Goal: Task Accomplishment & Management: Manage account settings

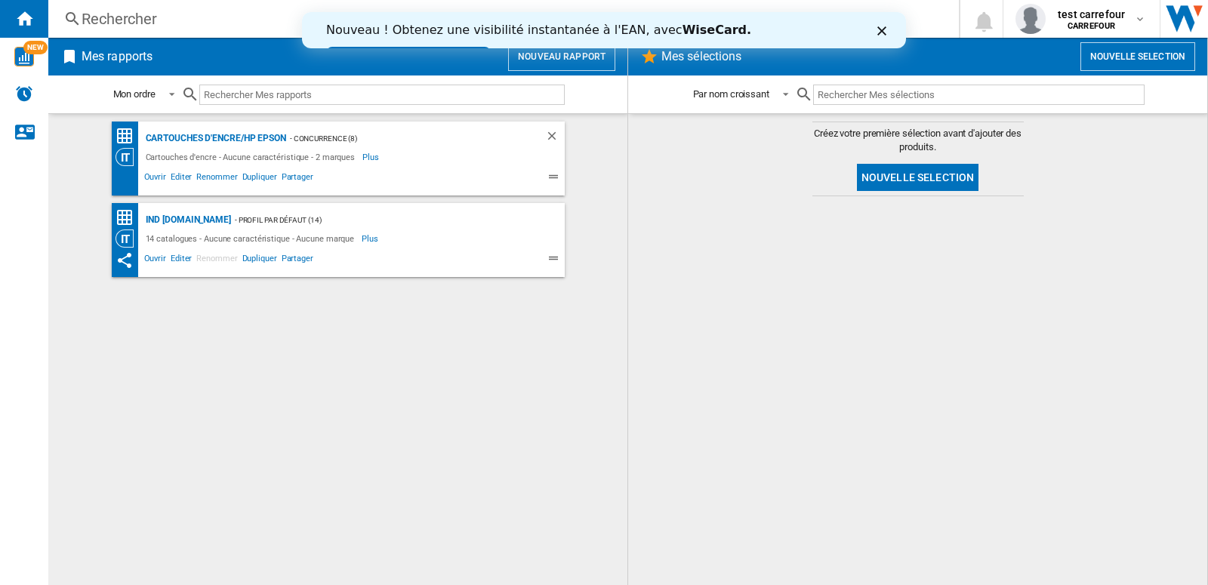
click at [1140, 61] on button "Nouvelle selection" at bounding box center [1138, 56] width 115 height 29
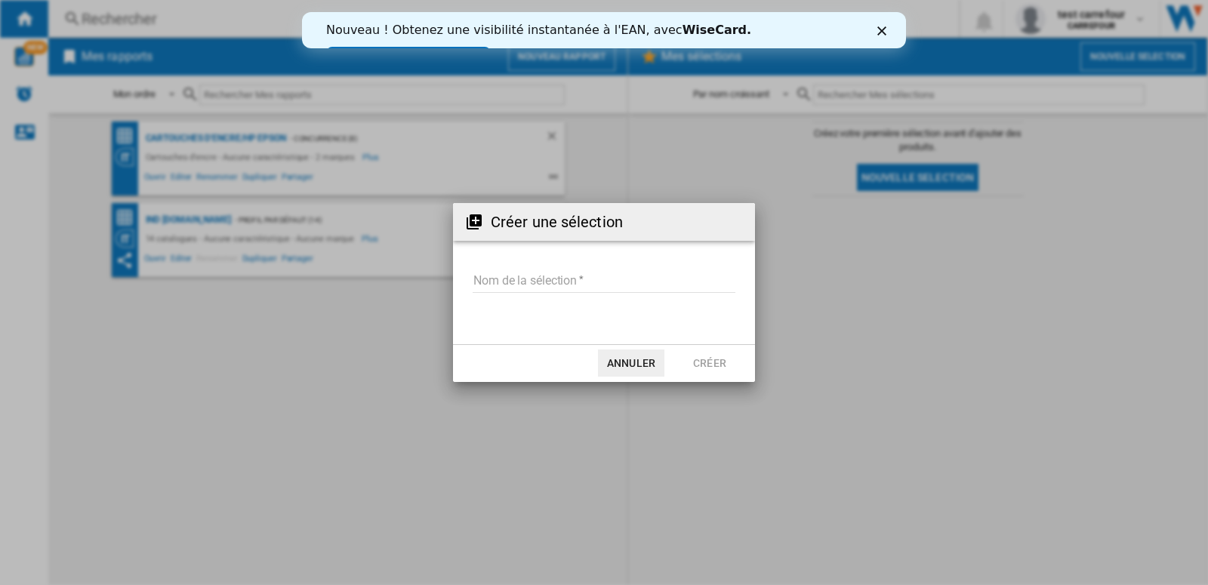
click at [515, 279] on input "Nom de la sélection" at bounding box center [604, 281] width 263 height 23
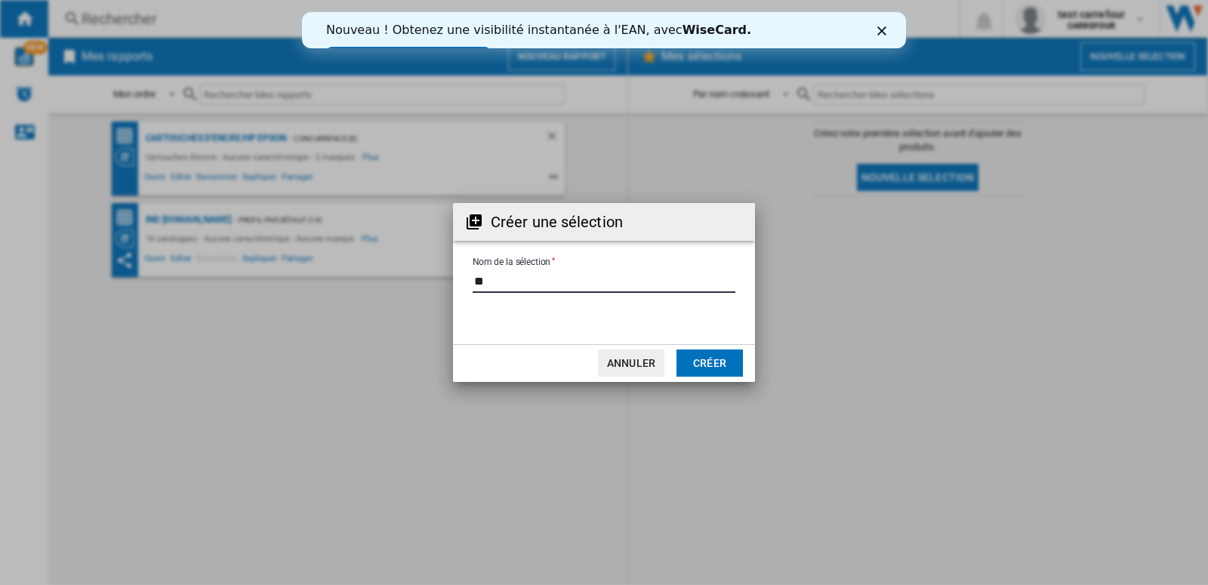
type input "*"
type input "**********"
drag, startPoint x: 637, startPoint y: 359, endPoint x: 667, endPoint y: 337, distance: 36.7
click at [638, 359] on button "Annuler" at bounding box center [631, 363] width 66 height 27
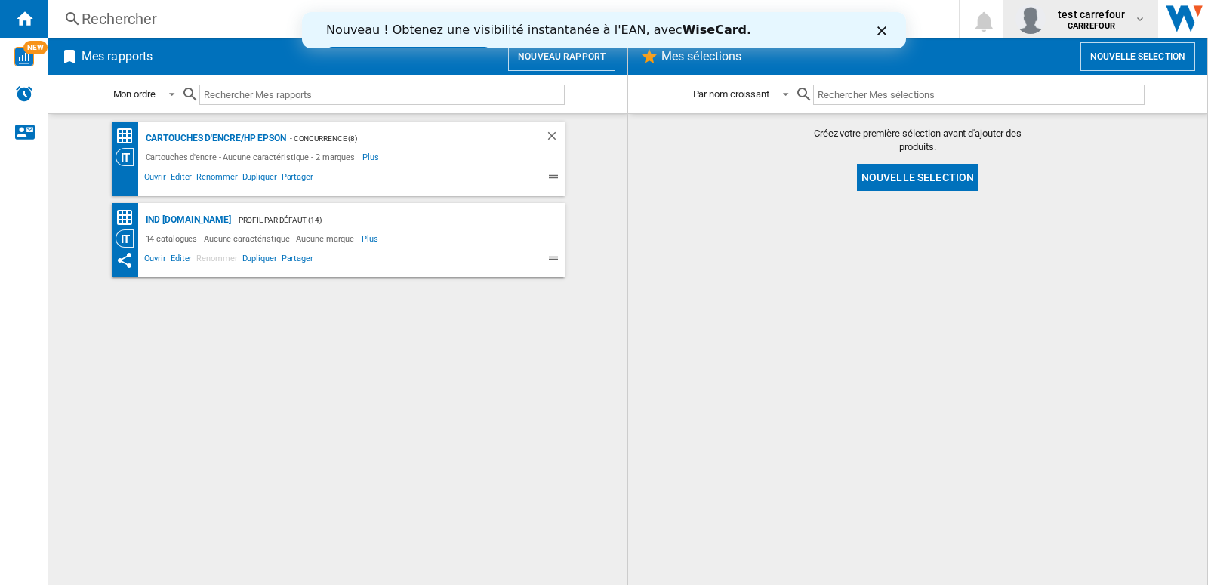
click at [1137, 19] on md-icon "button" at bounding box center [1140, 19] width 12 height 12
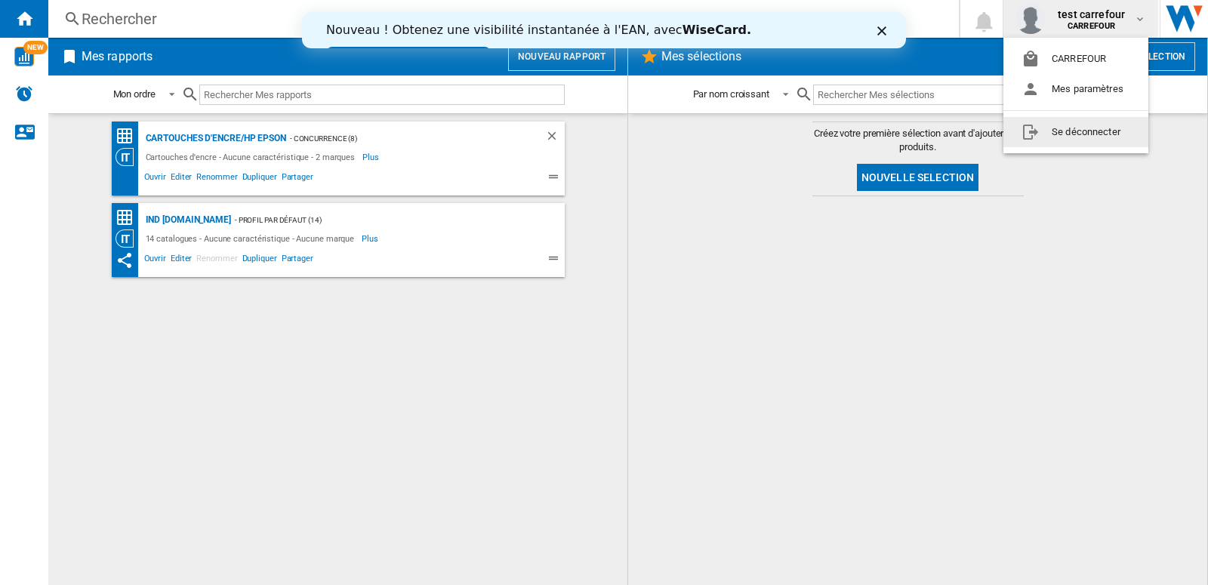
click at [1119, 128] on button "Se déconnecter" at bounding box center [1076, 132] width 145 height 30
